Goal: Complete application form

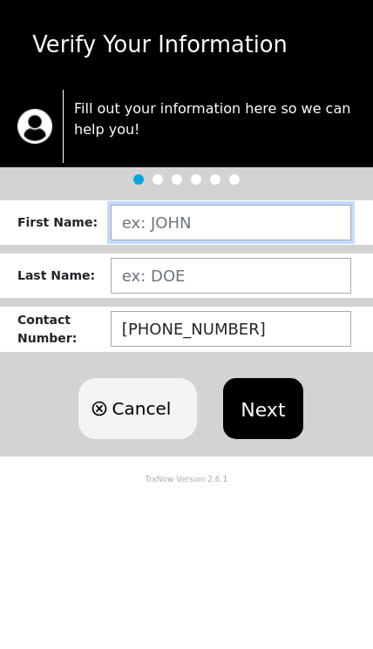
click at [227, 215] on input "text" at bounding box center [231, 223] width 240 height 36
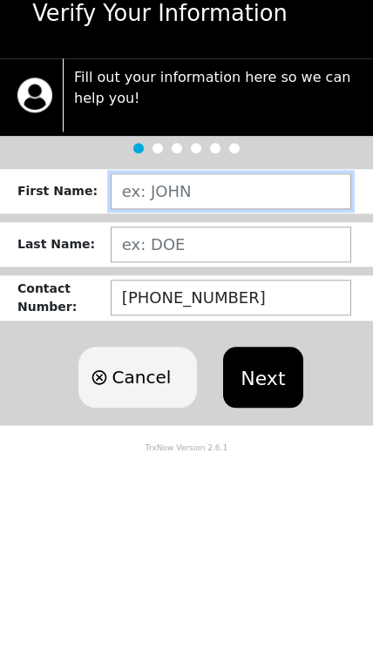
type input "[PERSON_NAME]"
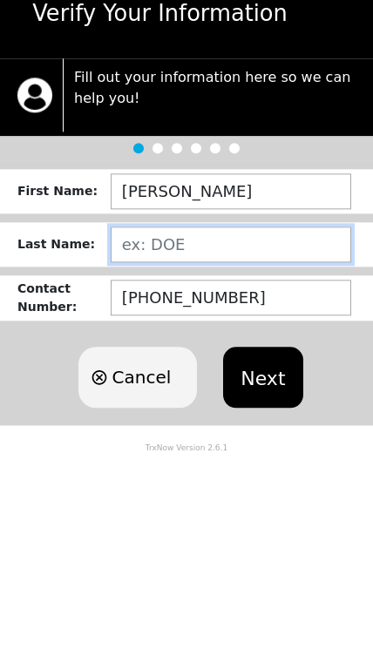
click at [238, 258] on input "text" at bounding box center [231, 276] width 240 height 36
type input "DE LOS [PERSON_NAME]"
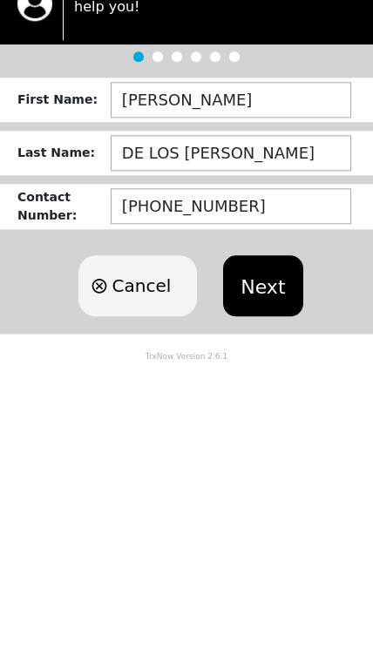
click at [253, 378] on button "Next" at bounding box center [262, 408] width 79 height 61
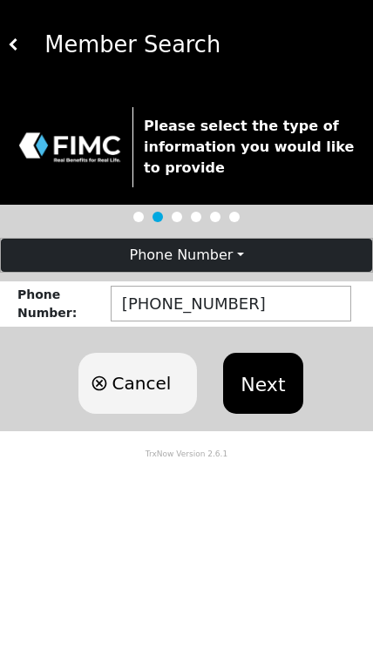
click at [239, 366] on button "Next" at bounding box center [262, 383] width 79 height 61
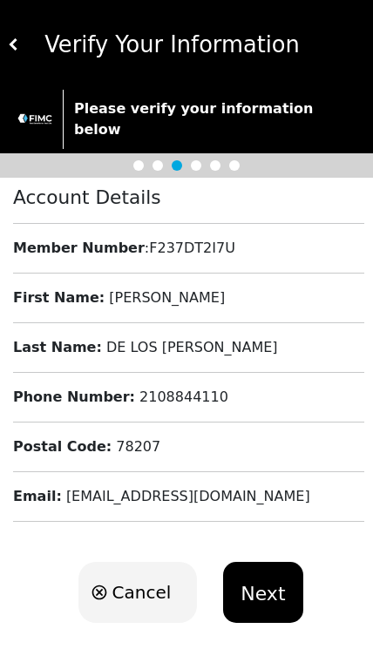
click at [263, 562] on button "Next" at bounding box center [262, 591] width 79 height 61
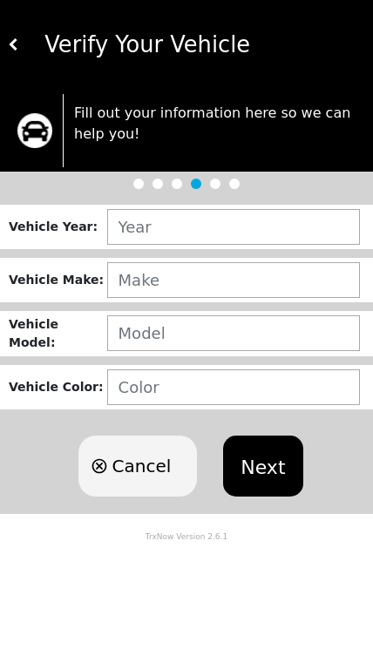
click at [252, 196] on div "Vehicle Year : Vehicle Make : Vehicle Model : Vehicle Color : Cancel Next" at bounding box center [186, 355] width 373 height 318
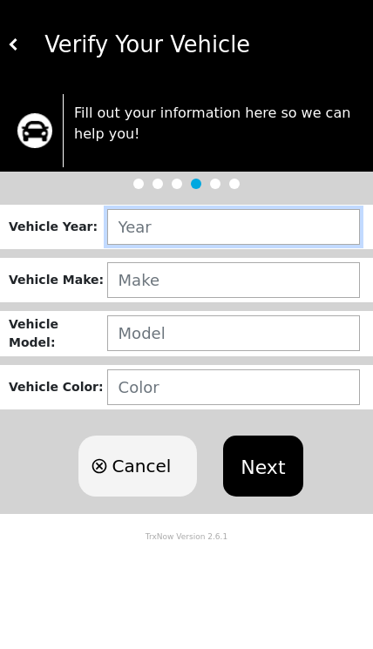
click at [252, 220] on input "text" at bounding box center [233, 227] width 252 height 36
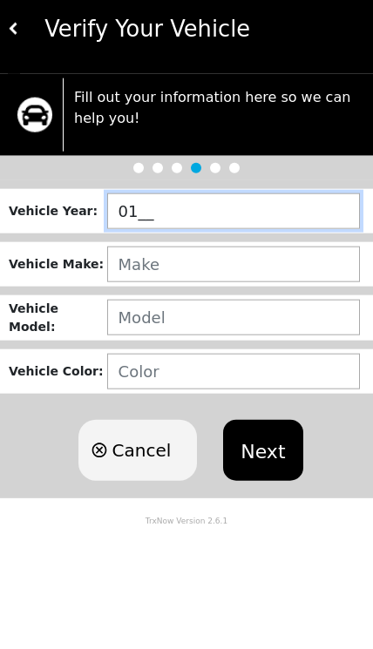
type input "016_"
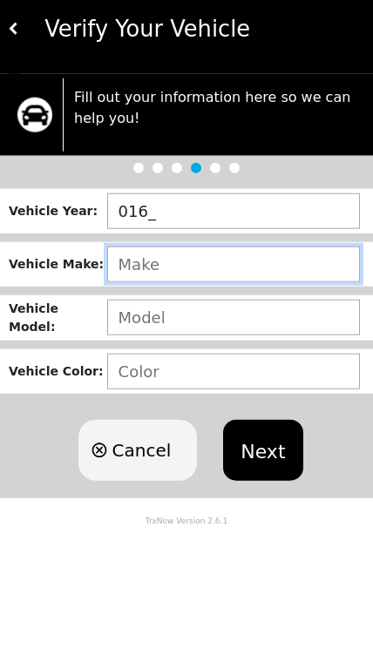
click at [212, 262] on input "text" at bounding box center [233, 280] width 252 height 36
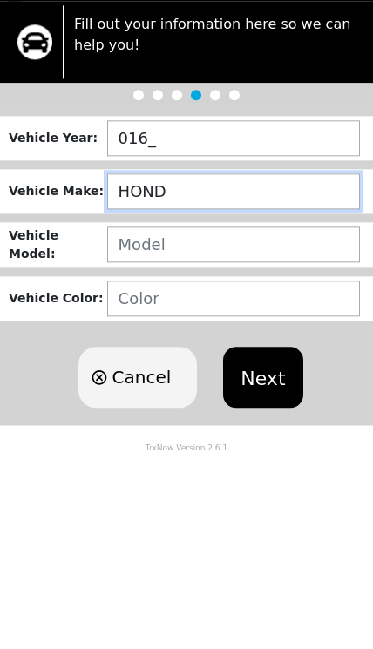
type input "HONDA"
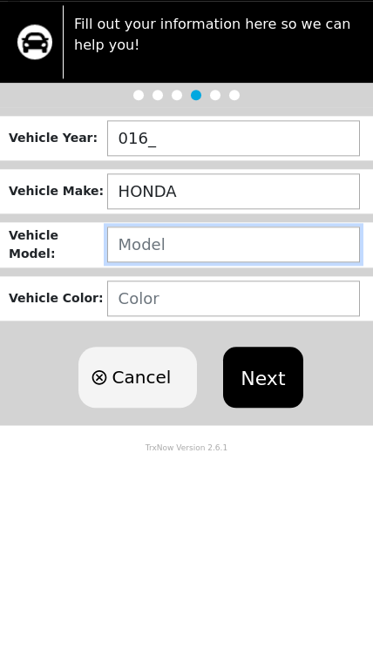
click at [245, 315] on input "text" at bounding box center [233, 333] width 252 height 36
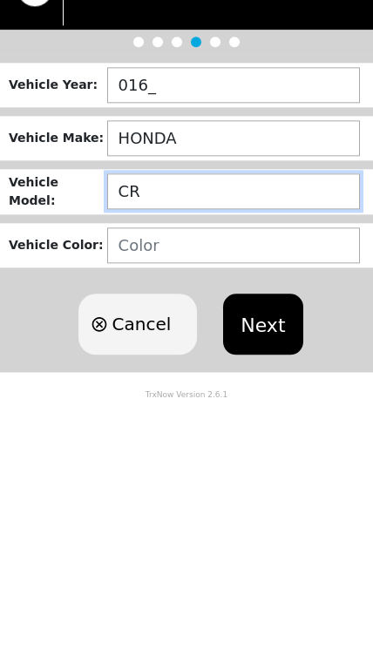
type input "C"
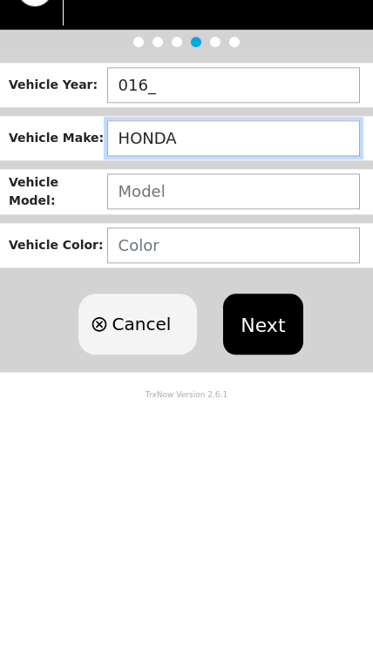
click at [215, 262] on input "HONDA" at bounding box center [233, 280] width 252 height 36
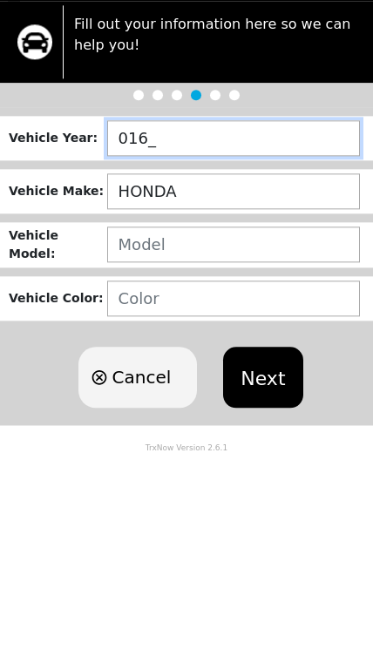
click at [204, 209] on input "016_" at bounding box center [233, 227] width 252 height 36
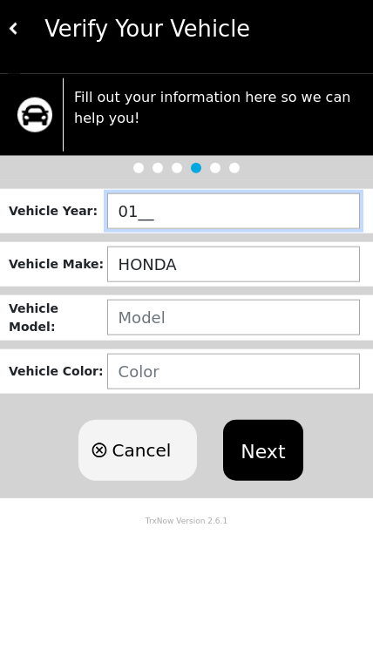
type input "0___"
type input "2007"
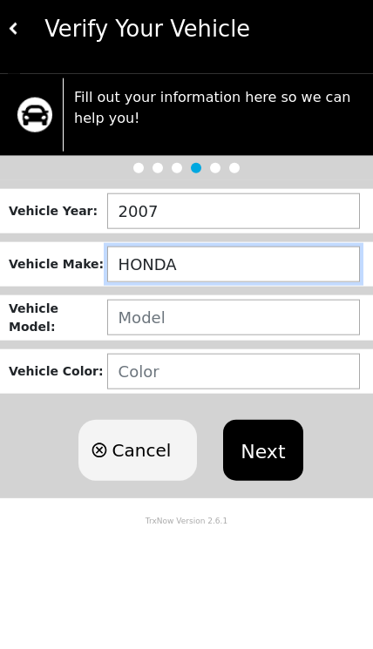
click at [235, 263] on input "HONDA" at bounding box center [233, 280] width 252 height 36
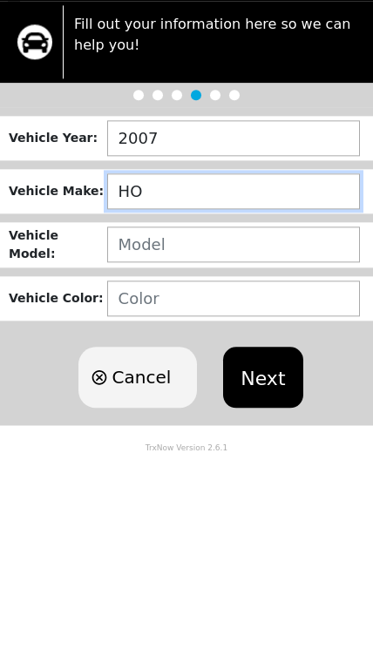
type input "H"
type input "GMC"
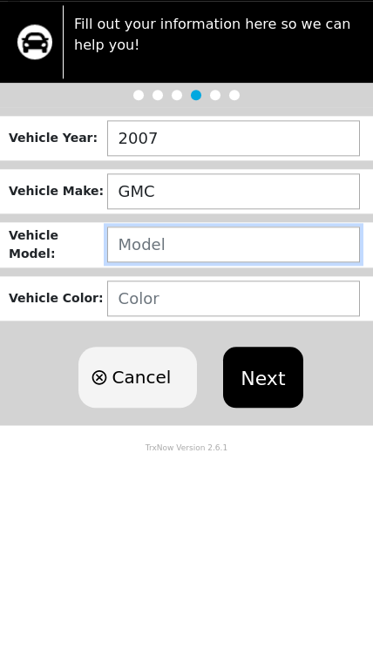
click at [245, 315] on input "text" at bounding box center [233, 333] width 252 height 36
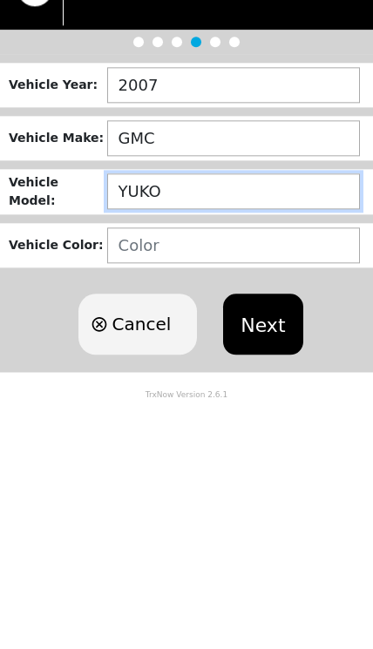
type input "YUKON"
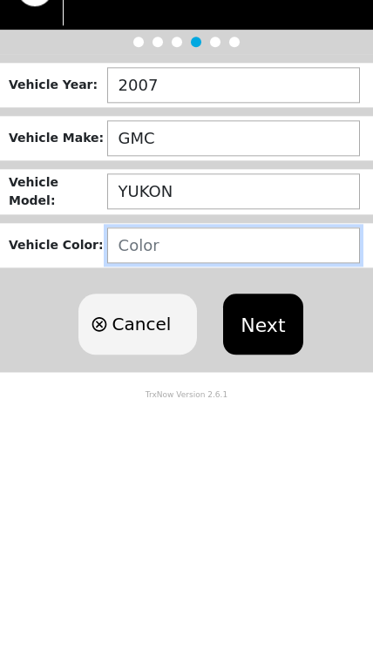
click at [213, 369] on input "text" at bounding box center [233, 387] width 252 height 36
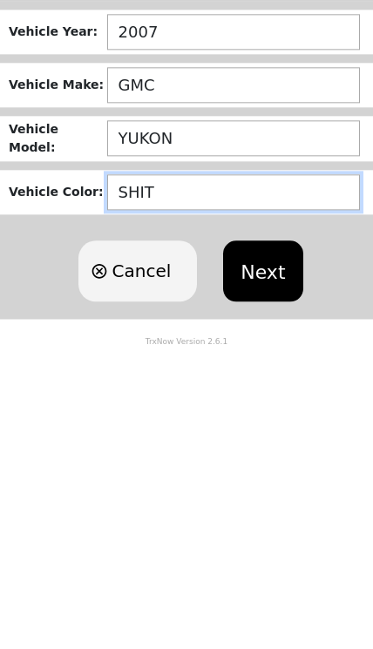
type input "SHITE"
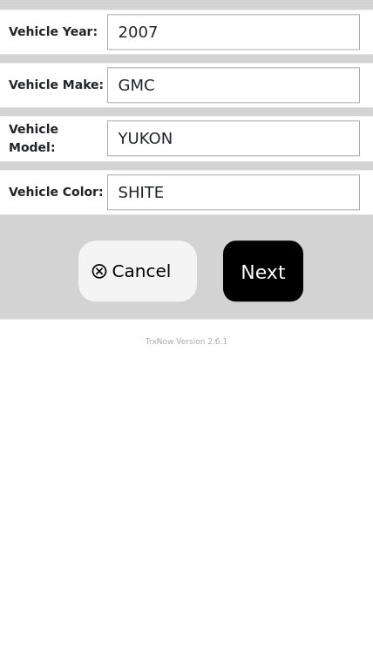
click at [259, 435] on button "Next" at bounding box center [262, 465] width 79 height 61
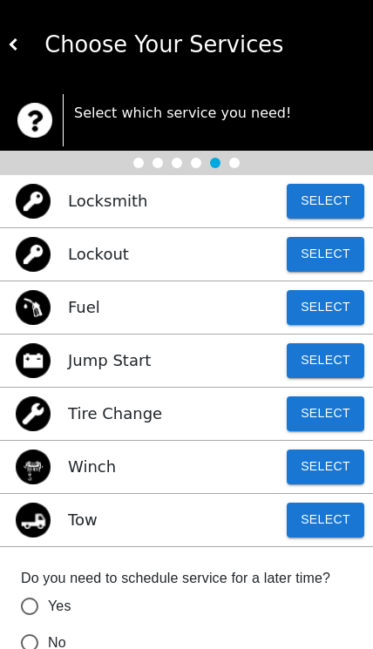
click at [337, 187] on button "Select" at bounding box center [324, 201] width 77 height 35
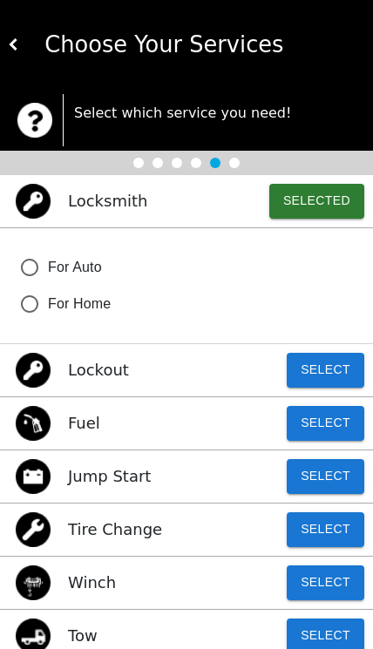
click at [25, 255] on input "For Auto" at bounding box center [29, 267] width 37 height 37
radio input "false"
click at [333, 357] on button "Select" at bounding box center [324, 370] width 77 height 35
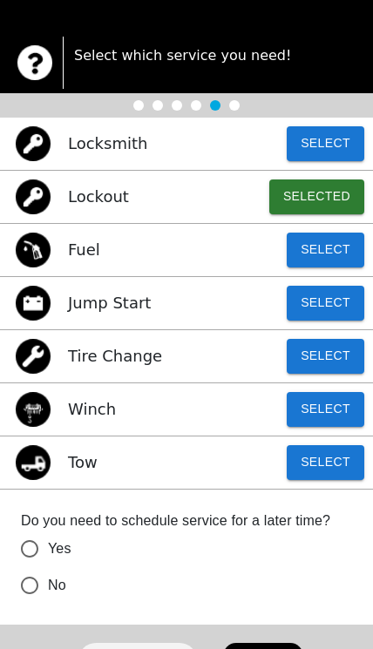
scroll to position [57, 0]
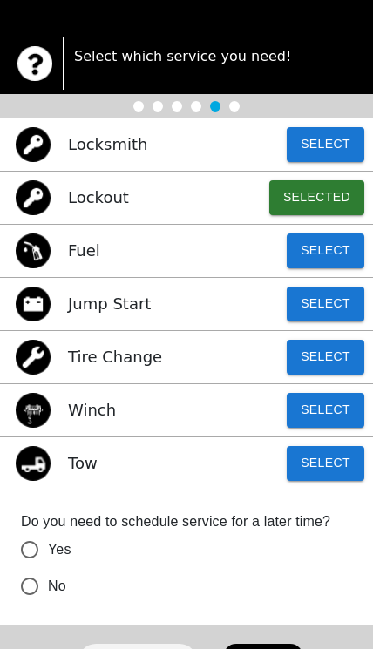
click at [29, 585] on input "No" at bounding box center [29, 586] width 37 height 37
radio input "false"
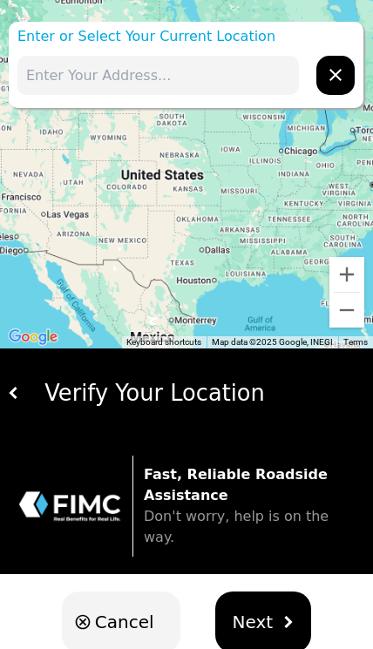
click at [275, 613] on button "Next" at bounding box center [263, 621] width 97 height 61
click at [196, 73] on input "text" at bounding box center [157, 75] width 281 height 39
click at [161, 67] on input "1520 sllende" at bounding box center [157, 75] width 281 height 39
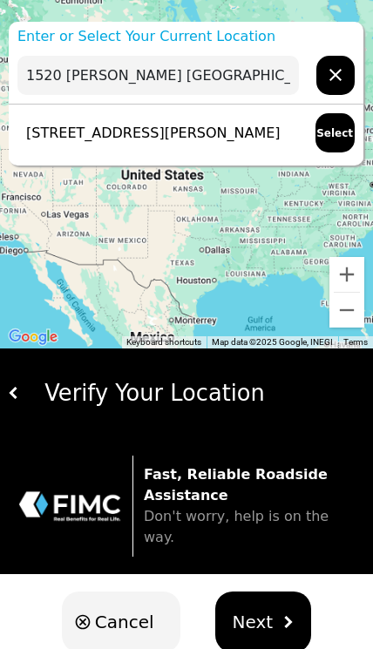
click at [245, 123] on p "[STREET_ADDRESS][PERSON_NAME]" at bounding box center [148, 133] width 263 height 21
type input "[STREET_ADDRESS][PERSON_NAME]"
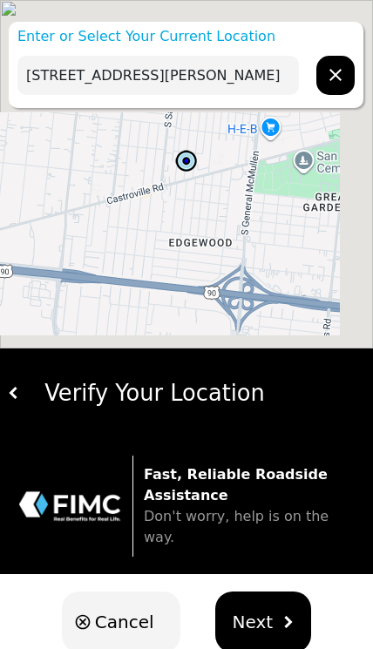
click at [287, 615] on img "hidden" at bounding box center [287, 621] width 12 height 12
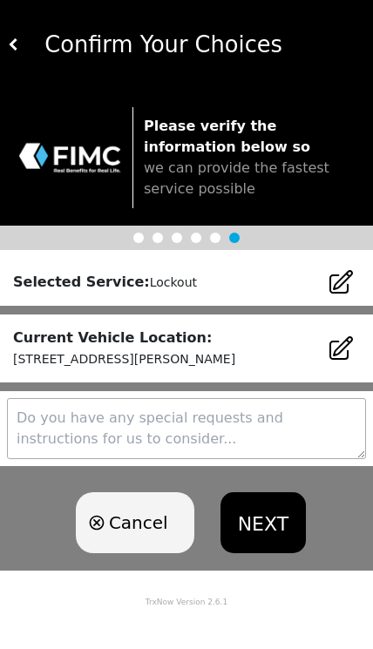
click at [275, 522] on button "NEXT" at bounding box center [262, 522] width 85 height 61
